Goal: Navigation & Orientation: Find specific page/section

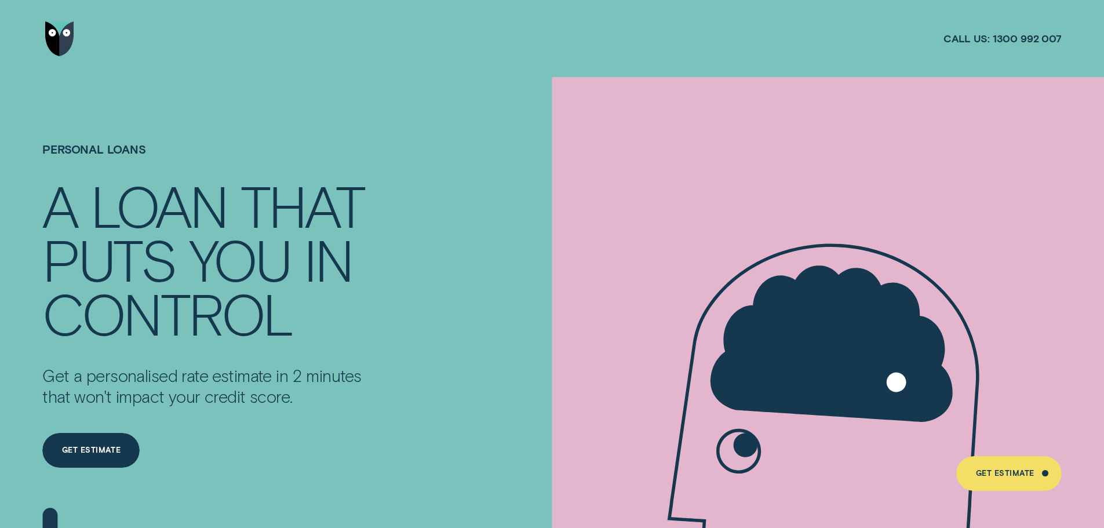
click at [67, 39] on img "Go to home page" at bounding box center [59, 38] width 29 height 35
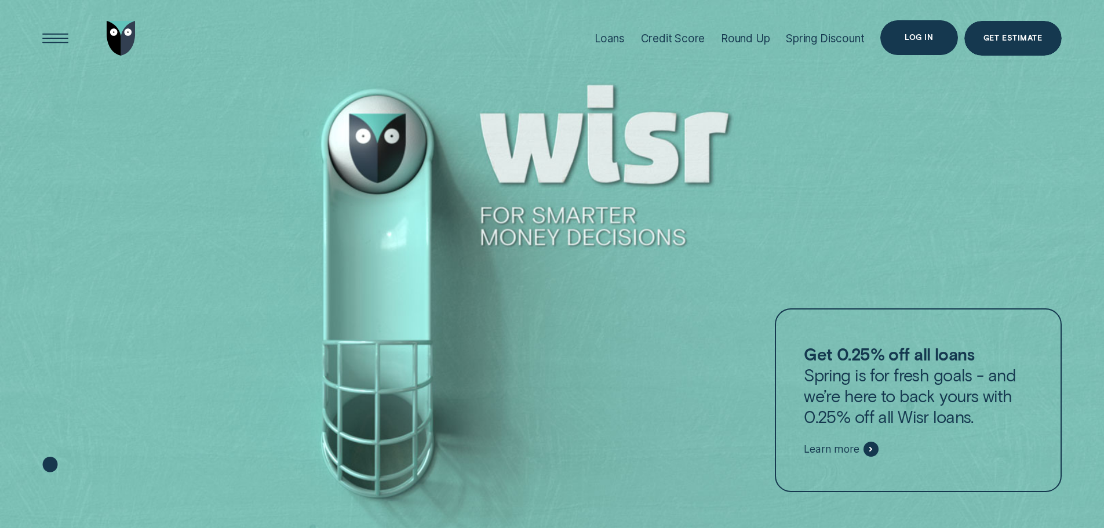
click at [925, 34] on div "Log in" at bounding box center [918, 37] width 28 height 7
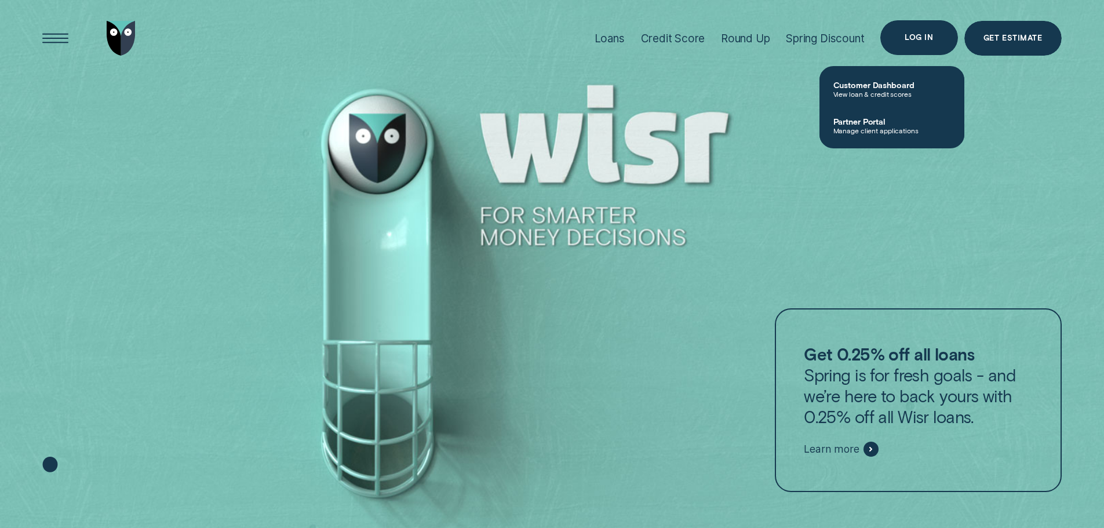
click at [913, 42] on div "Log in" at bounding box center [918, 37] width 77 height 35
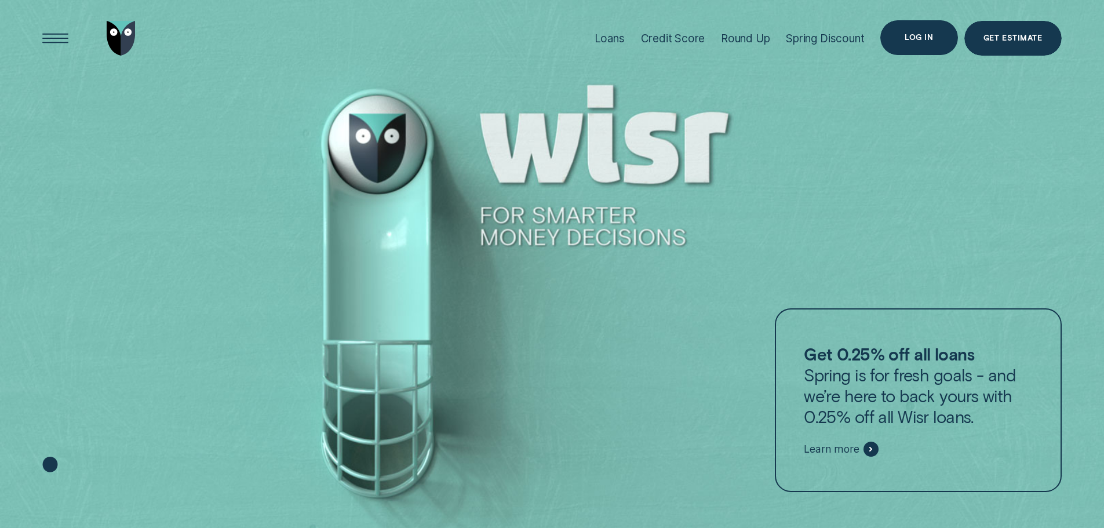
click at [911, 42] on div "Log in" at bounding box center [918, 37] width 77 height 35
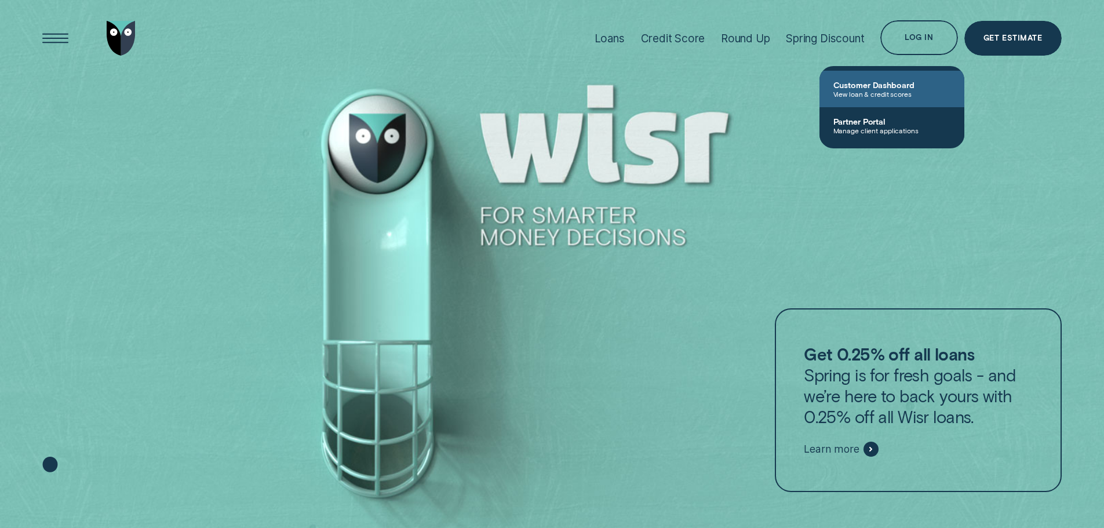
click at [867, 86] on span "Customer Dashboard" at bounding box center [891, 85] width 117 height 10
